Goal: Task Accomplishment & Management: Manage account settings

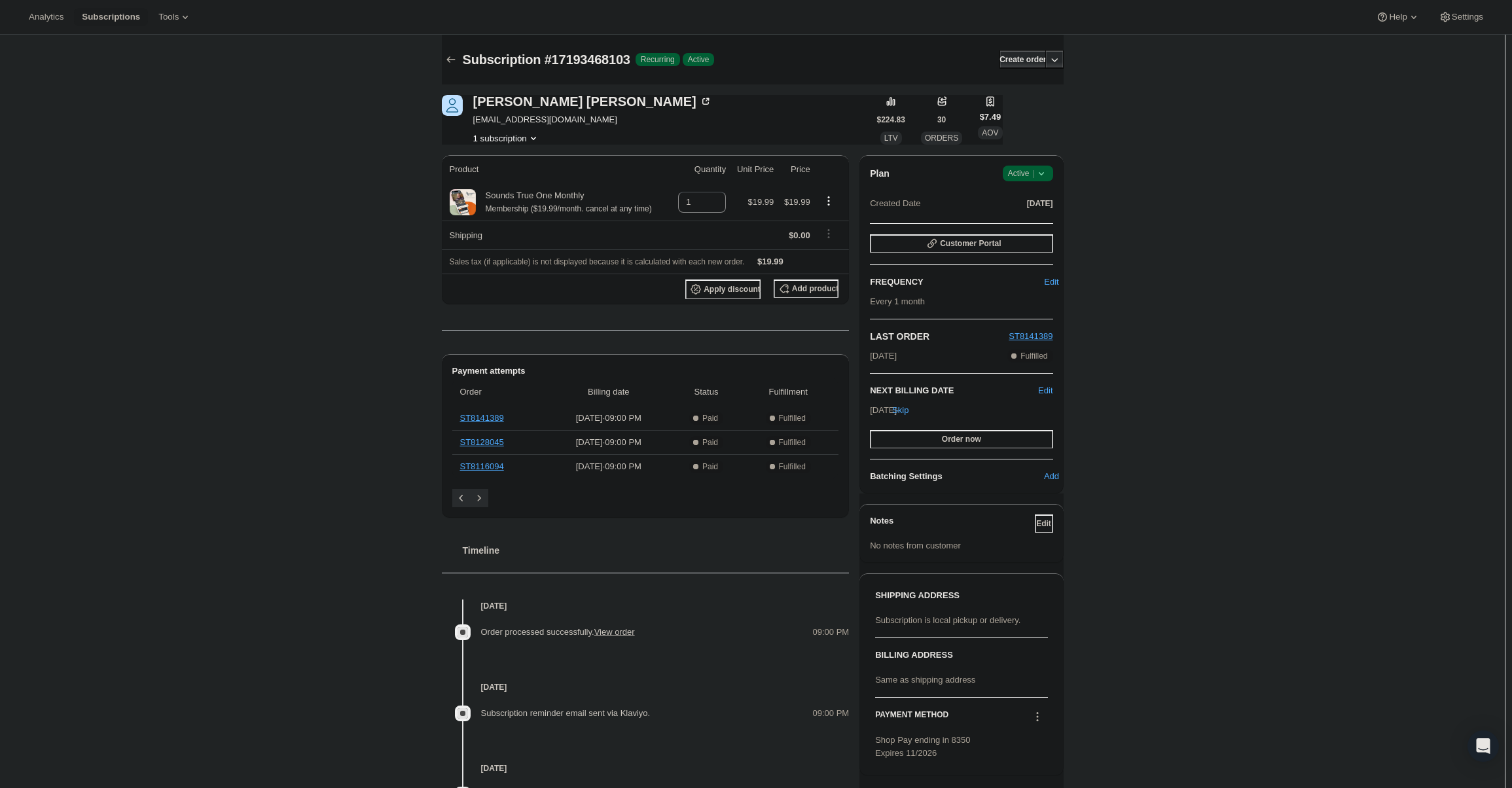
click at [1033, 167] on span "Active |" at bounding box center [1028, 173] width 40 height 13
click at [1040, 216] on span "Cancel subscription" at bounding box center [1032, 221] width 74 height 10
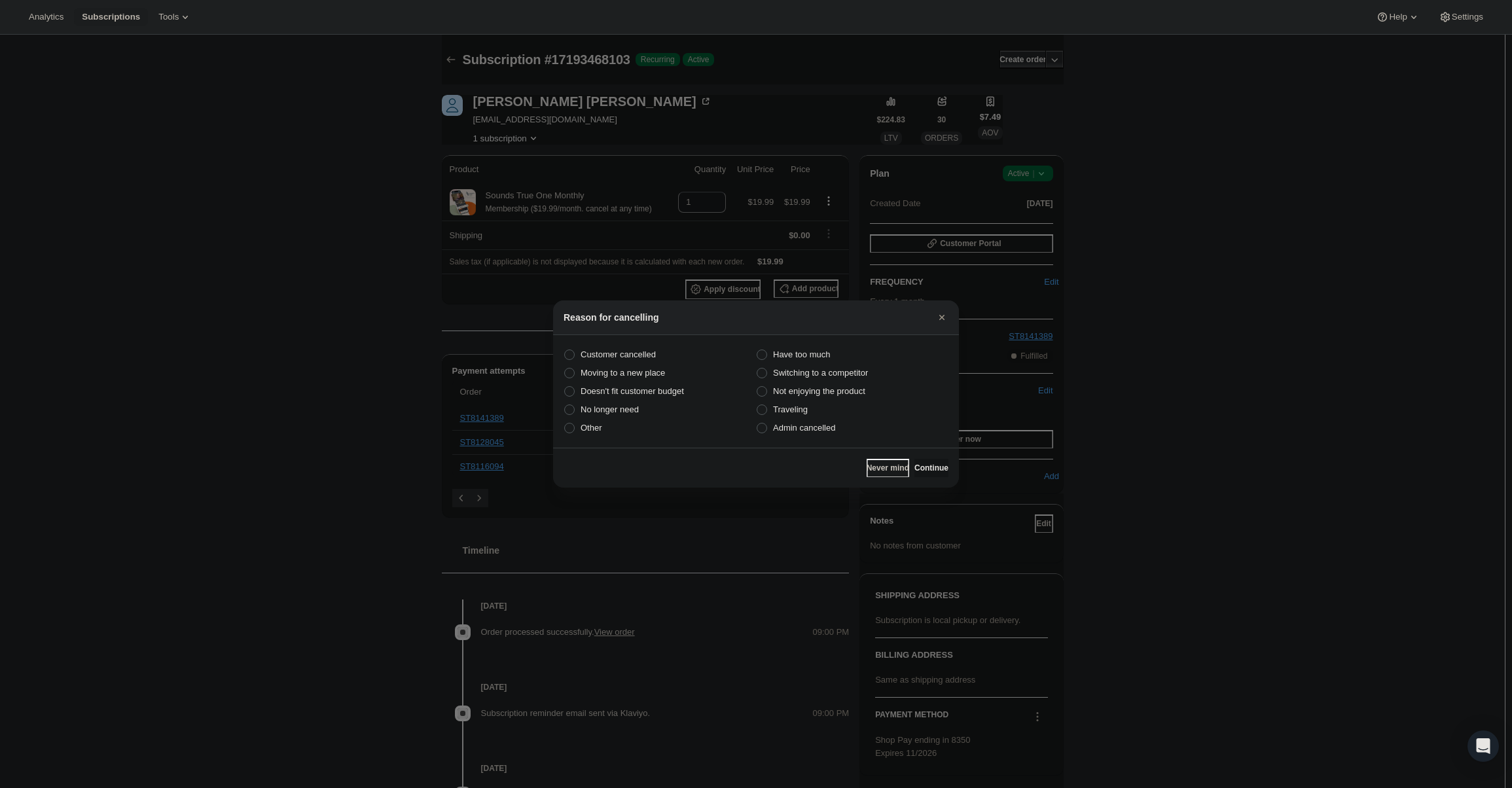
click at [793, 438] on section "Customer cancelled Have too much Moving to a new place Switching to a competito…" at bounding box center [756, 391] width 406 height 112
click at [793, 437] on label "Admin cancelled" at bounding box center [852, 428] width 192 height 18
click at [758, 423] on input "Admin cancelled" at bounding box center [757, 422] width 1 height 1
radio input "true"
drag, startPoint x: 925, startPoint y: 468, endPoint x: 921, endPoint y: 456, distance: 12.6
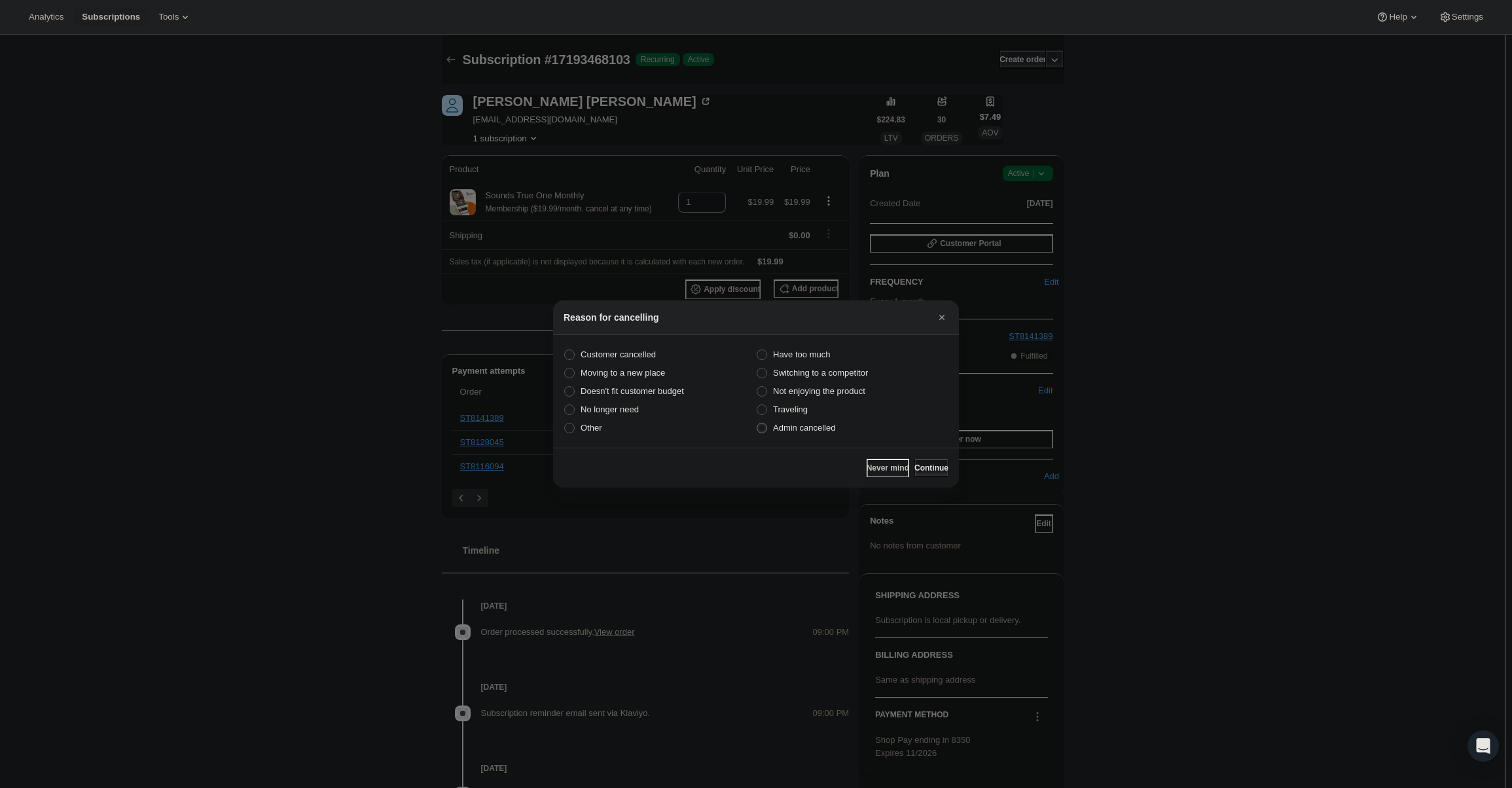
click at [925, 467] on span "Continue" at bounding box center [932, 467] width 34 height 10
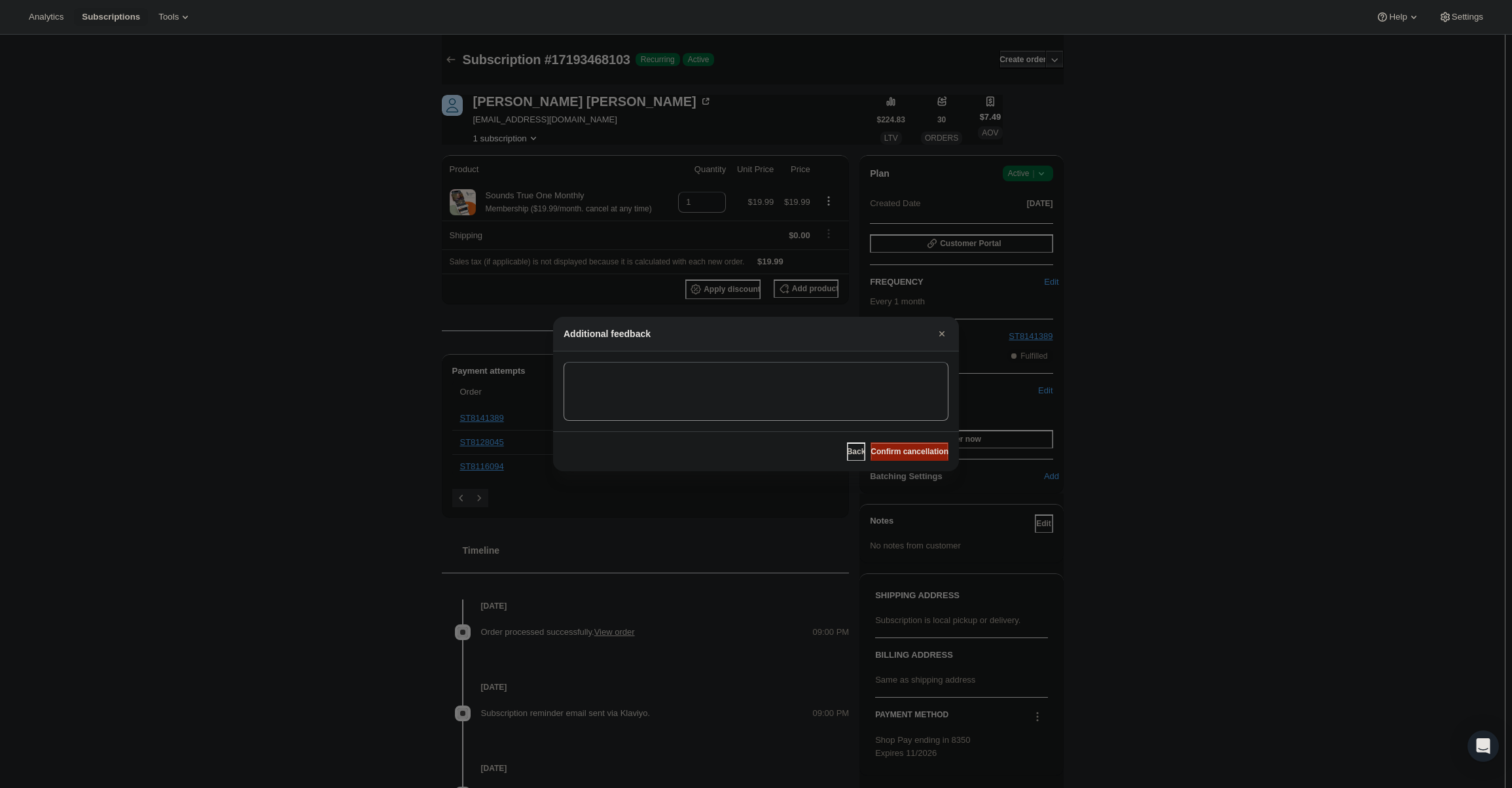
click at [920, 455] on span "Confirm cancellation" at bounding box center [909, 451] width 78 height 10
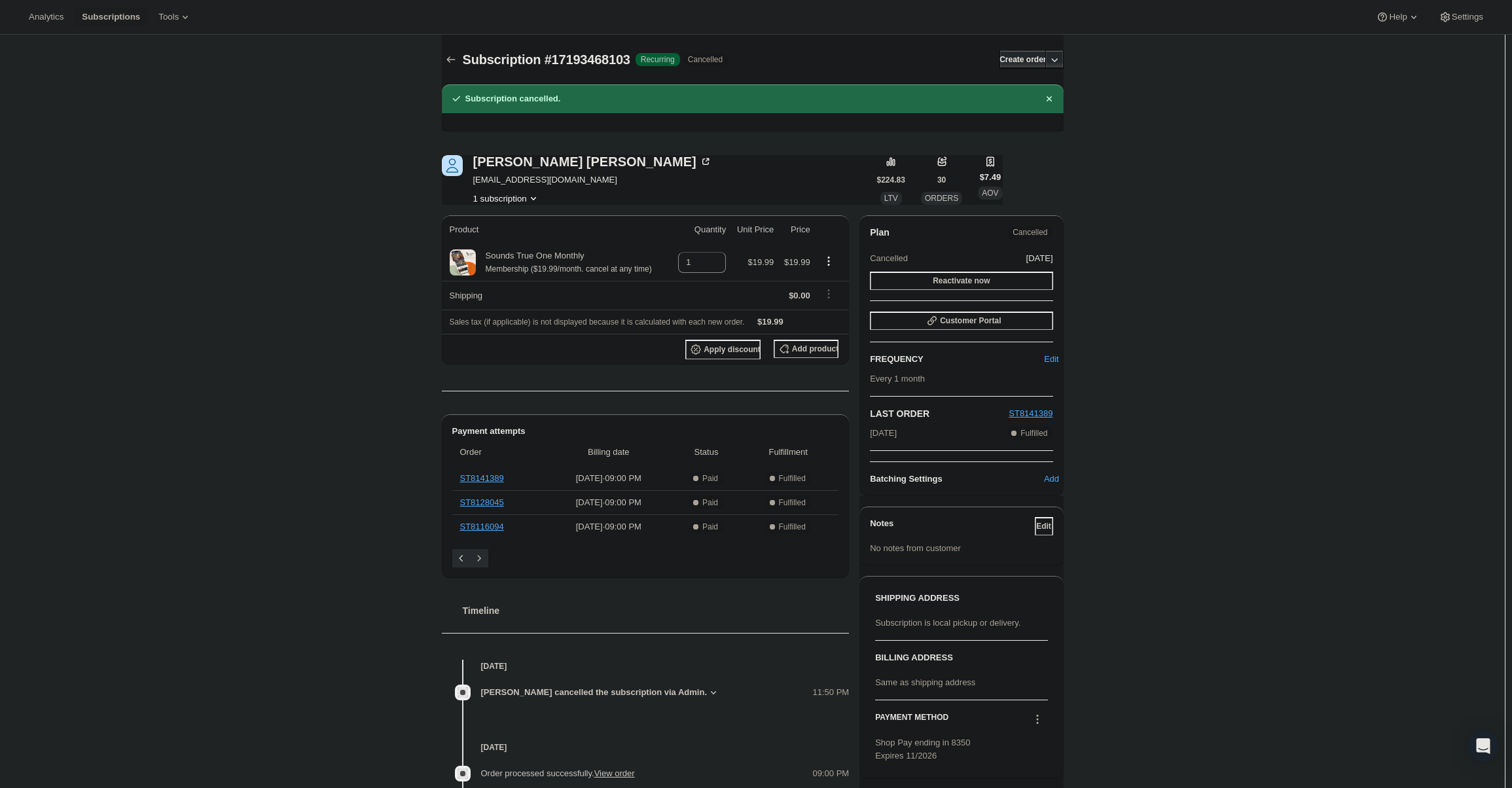
click at [506, 183] on span "imaginniss@aol.com" at bounding box center [592, 180] width 239 height 13
copy span "imaginniss@aol.com"
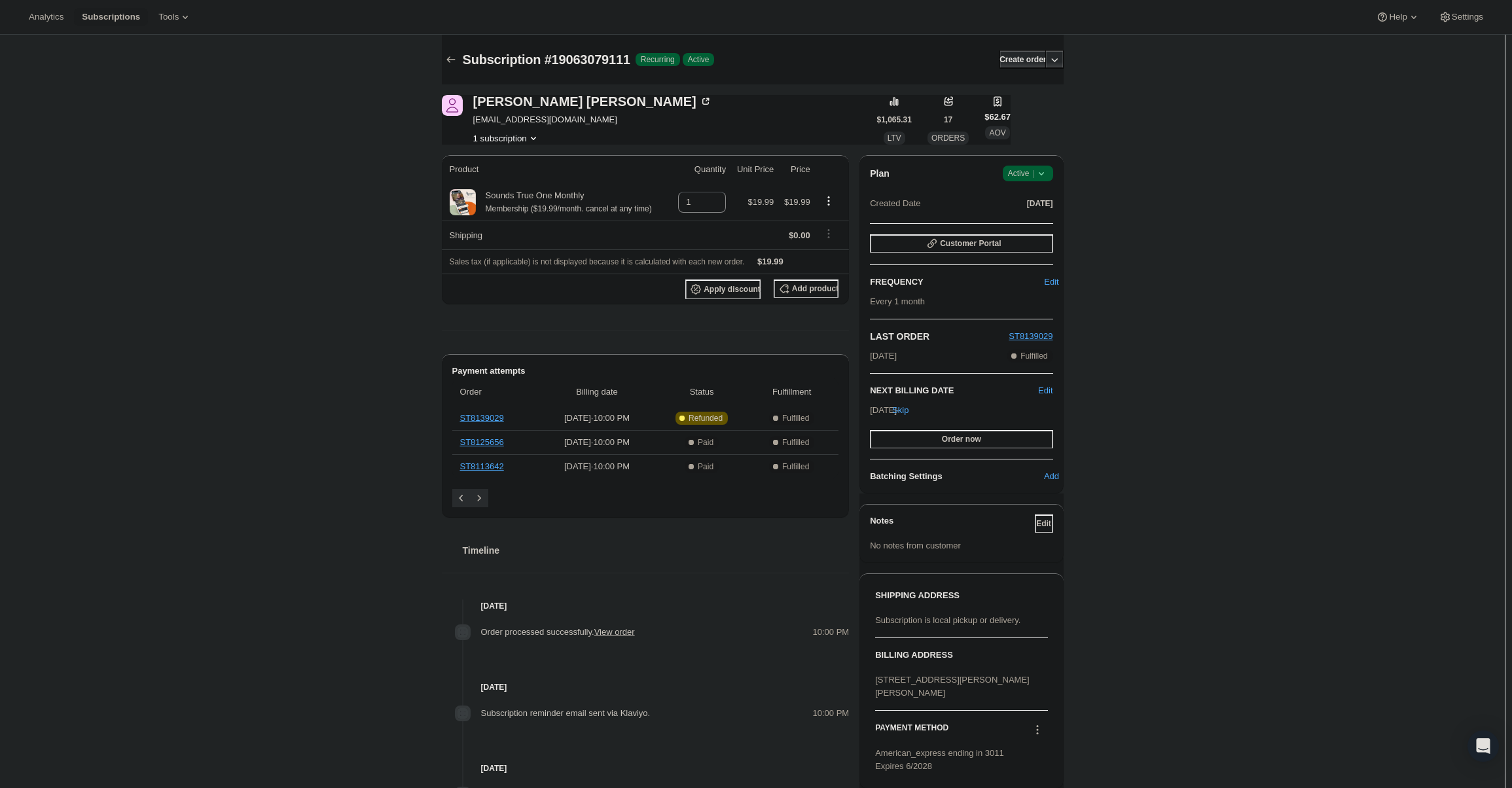
click at [1045, 169] on icon at bounding box center [1041, 173] width 13 height 13
click at [1047, 213] on button "Cancel subscription" at bounding box center [1032, 221] width 82 height 21
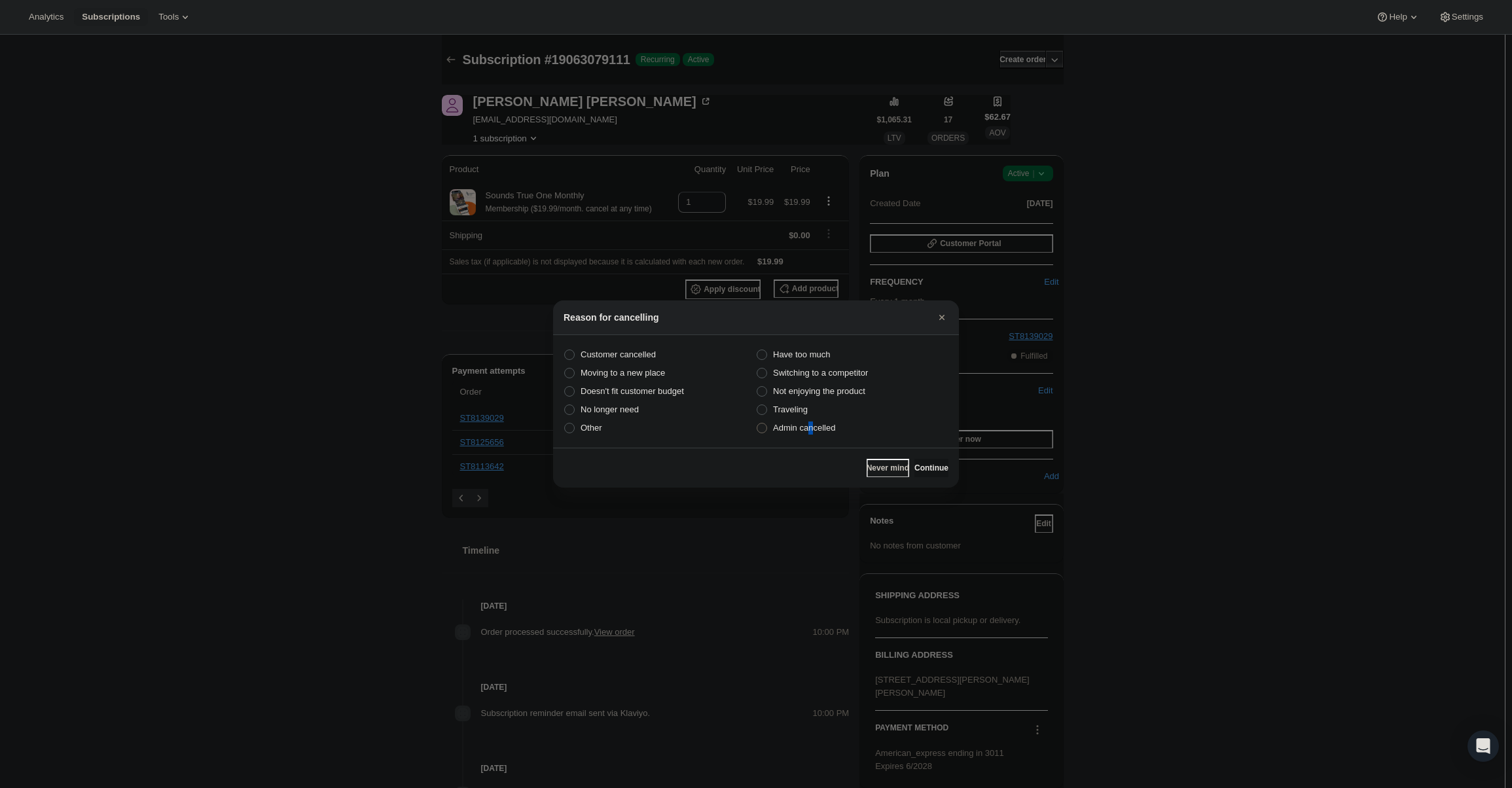
click at [811, 434] on label "Admin cancelled" at bounding box center [852, 428] width 192 height 18
click at [827, 426] on span "Admin cancelled" at bounding box center [804, 427] width 63 height 10
click at [758, 423] on input "Admin cancelled" at bounding box center [757, 422] width 1 height 1
radio input "true"
click at [915, 463] on button "Continue" at bounding box center [932, 467] width 34 height 18
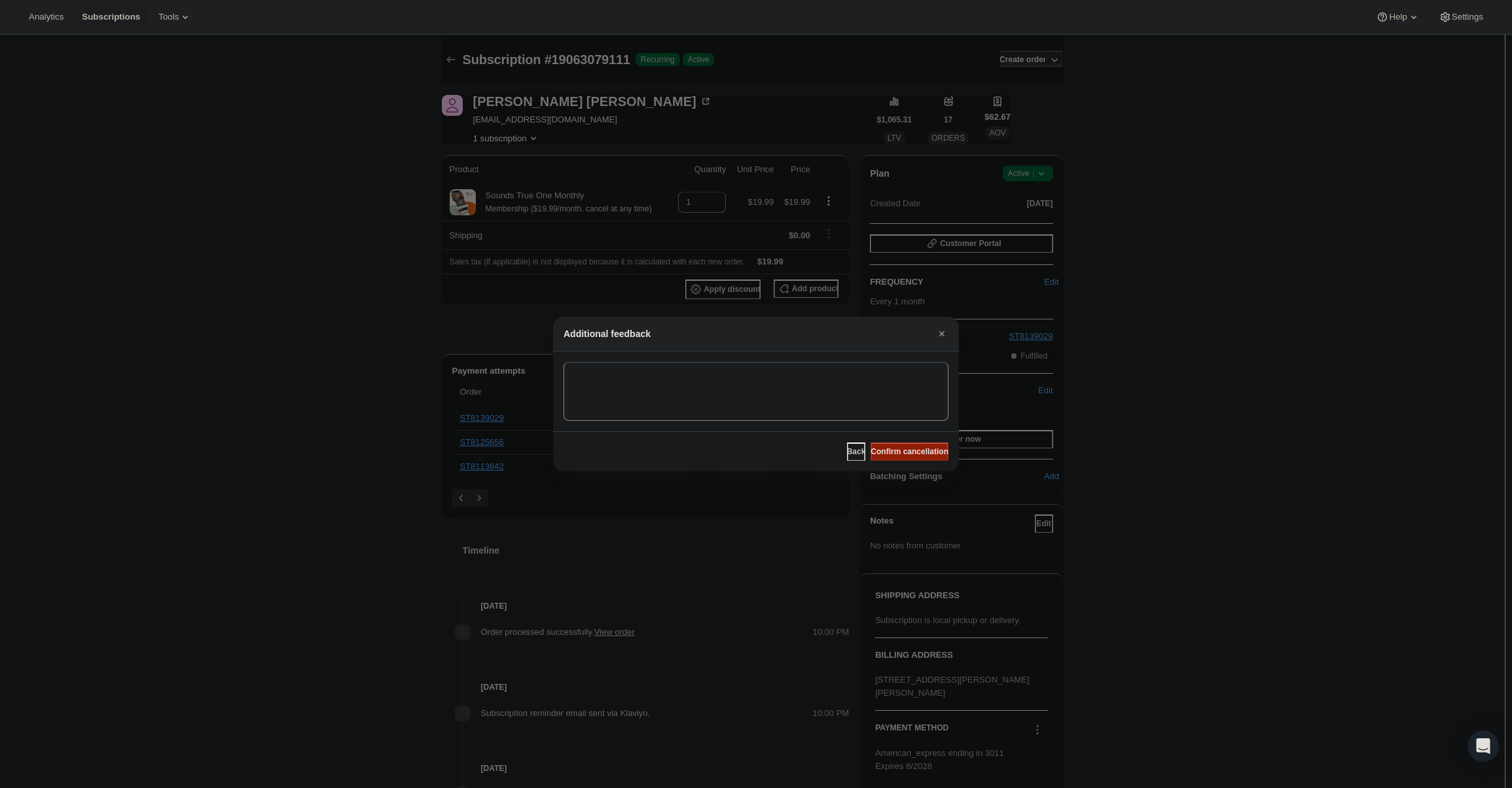
click at [915, 455] on span "Confirm cancellation" at bounding box center [909, 451] width 78 height 10
